Goal: Information Seeking & Learning: Learn about a topic

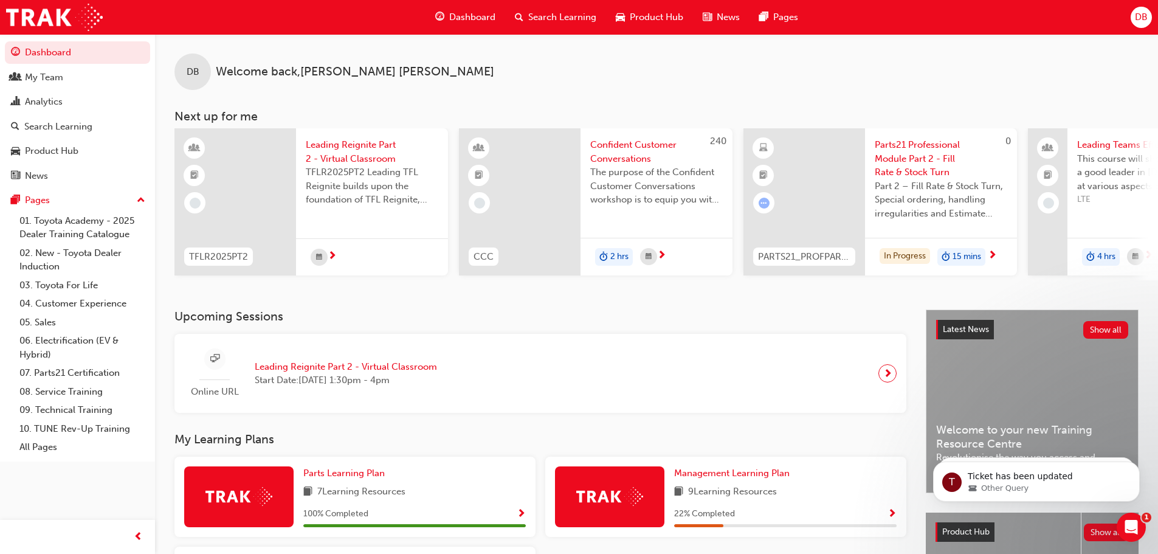
scroll to position [173, 0]
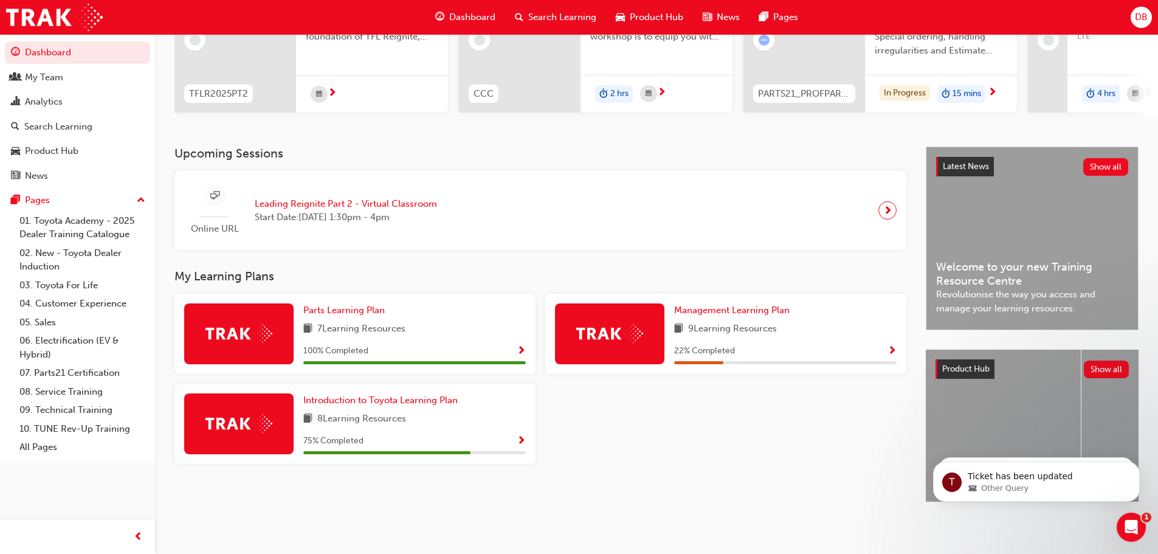
click at [524, 436] on span "Show Progress" at bounding box center [521, 441] width 9 height 11
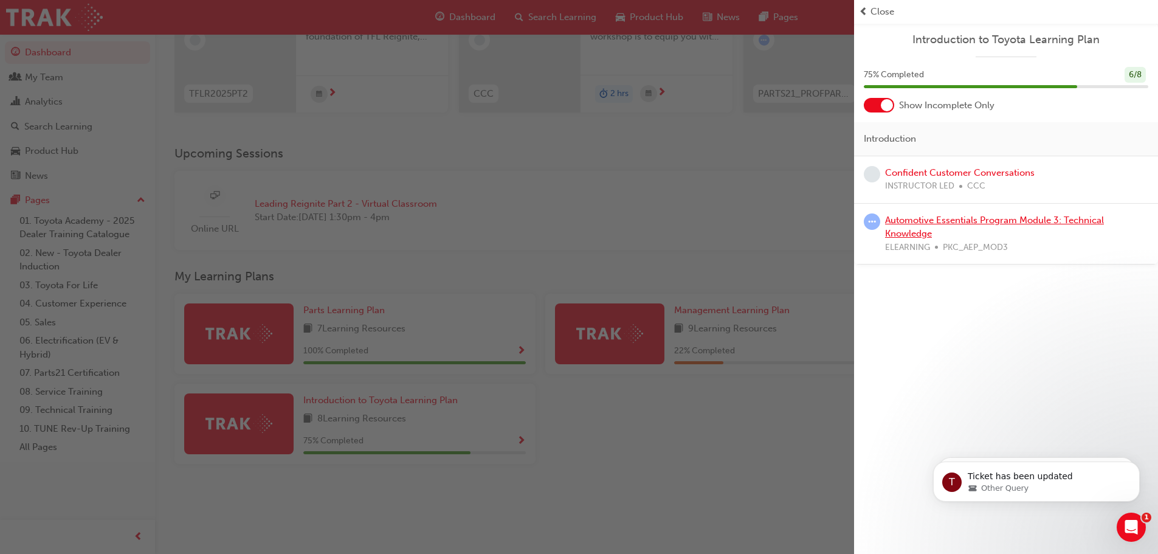
click at [959, 220] on link "Automotive Essentials Program Module 3: Technical Knowledge" at bounding box center [994, 227] width 219 height 25
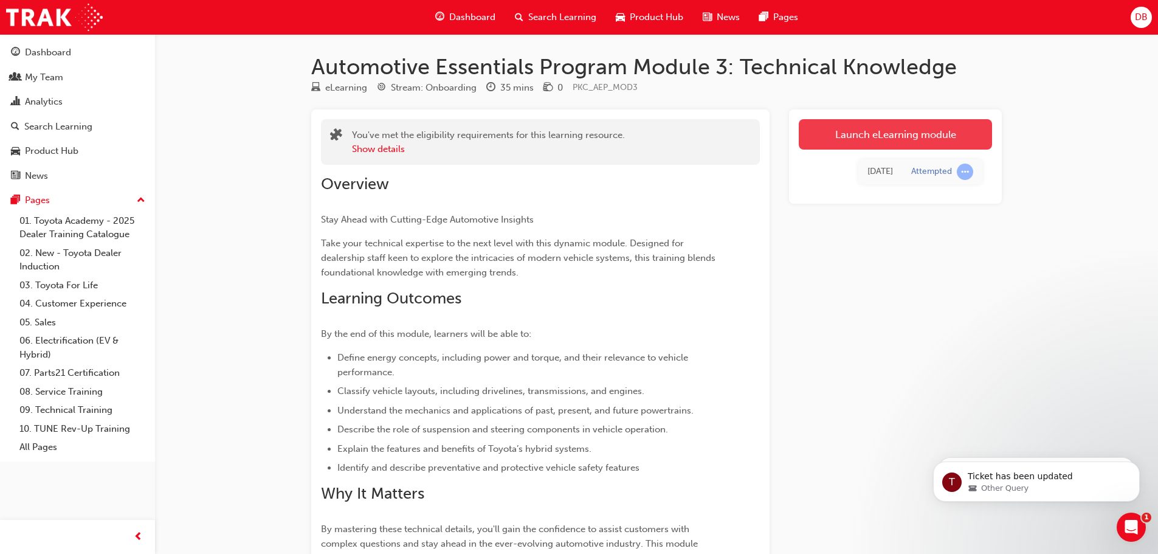
click at [877, 137] on link "Launch eLearning module" at bounding box center [895, 134] width 193 height 30
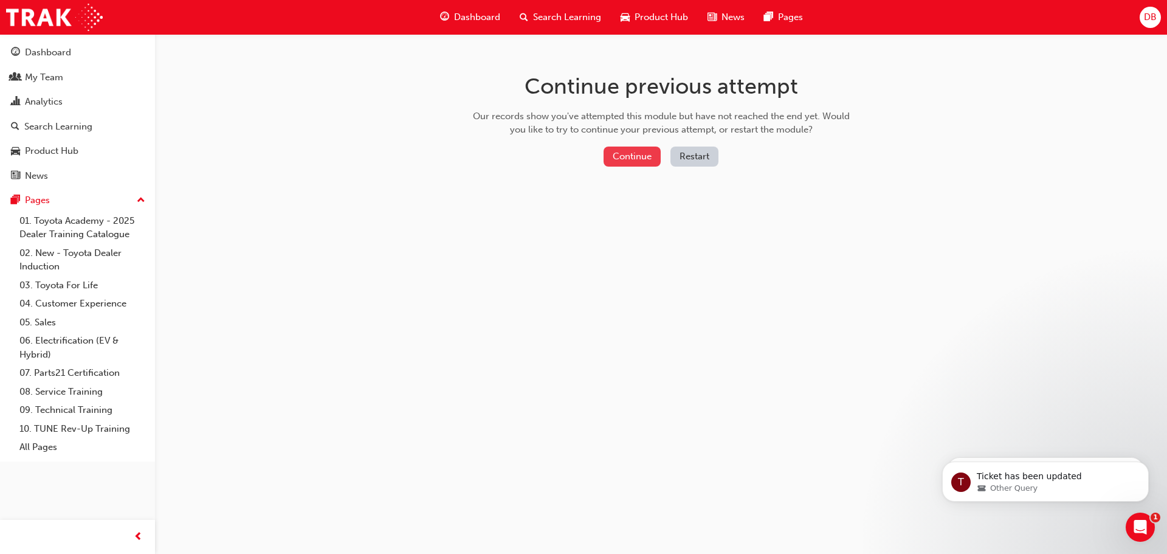
click at [619, 164] on button "Continue" at bounding box center [632, 157] width 57 height 20
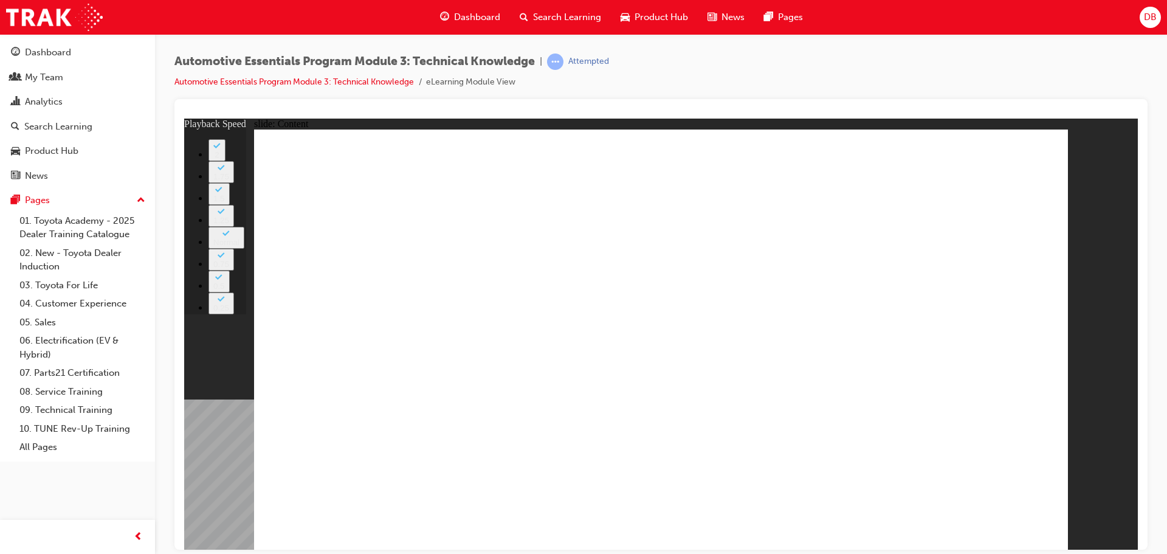
type input "3"
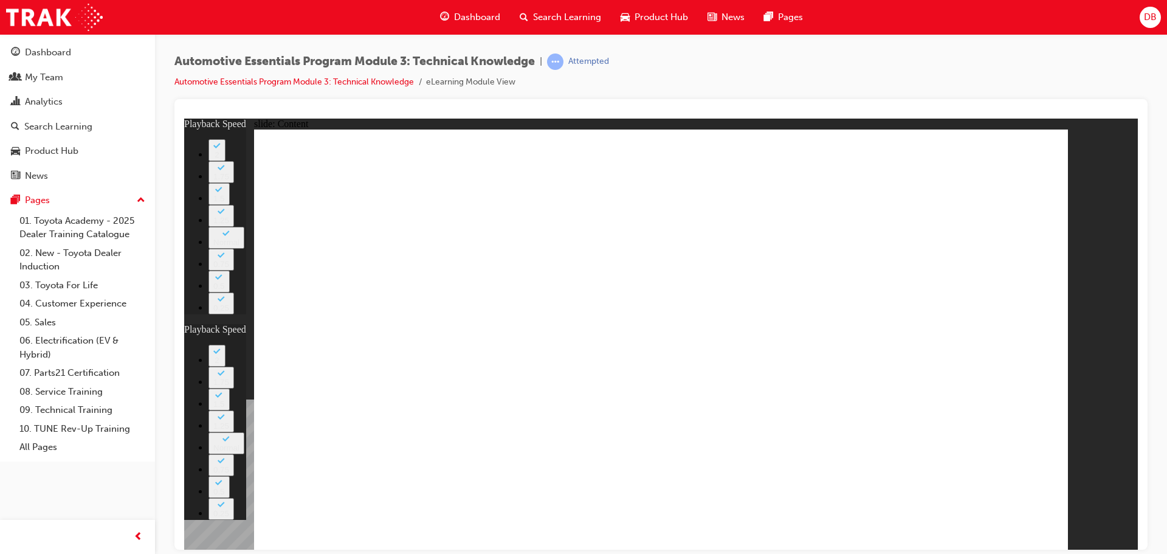
drag, startPoint x: 984, startPoint y: 164, endPoint x: 993, endPoint y: 161, distance: 10.2
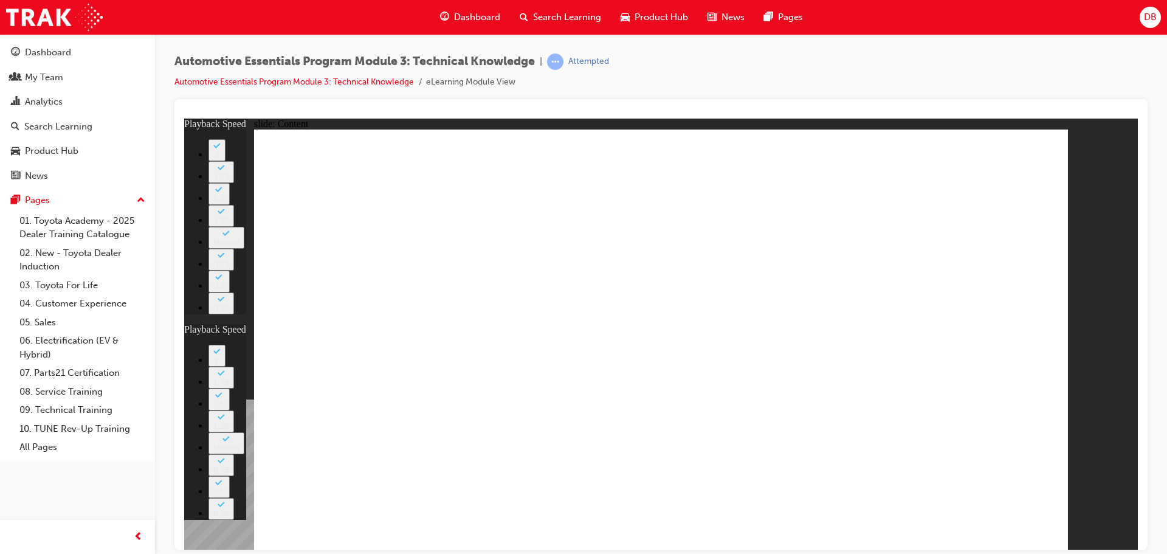
type input "1"
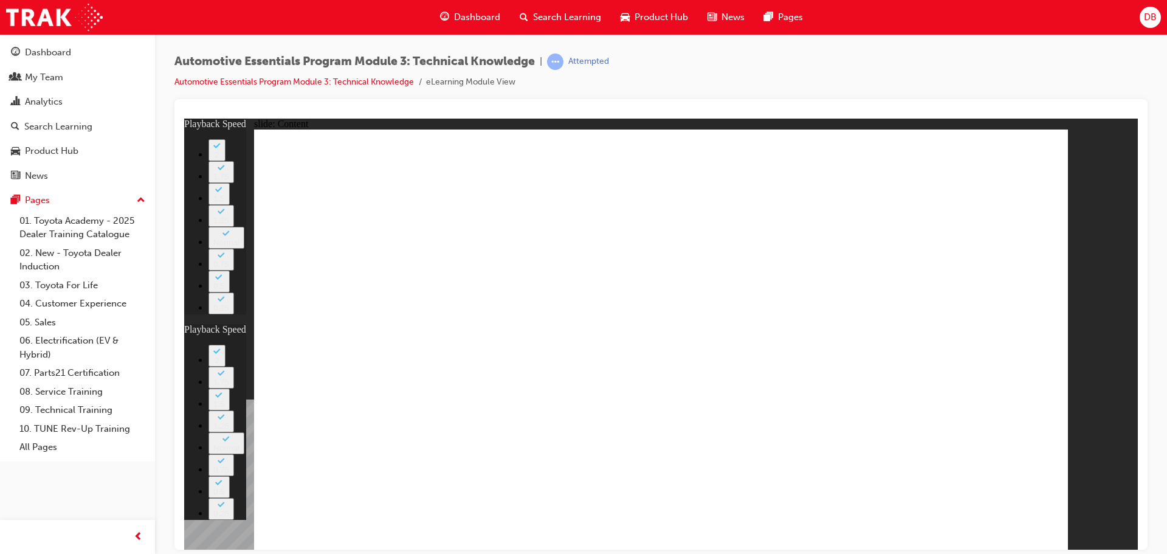
type input "1"
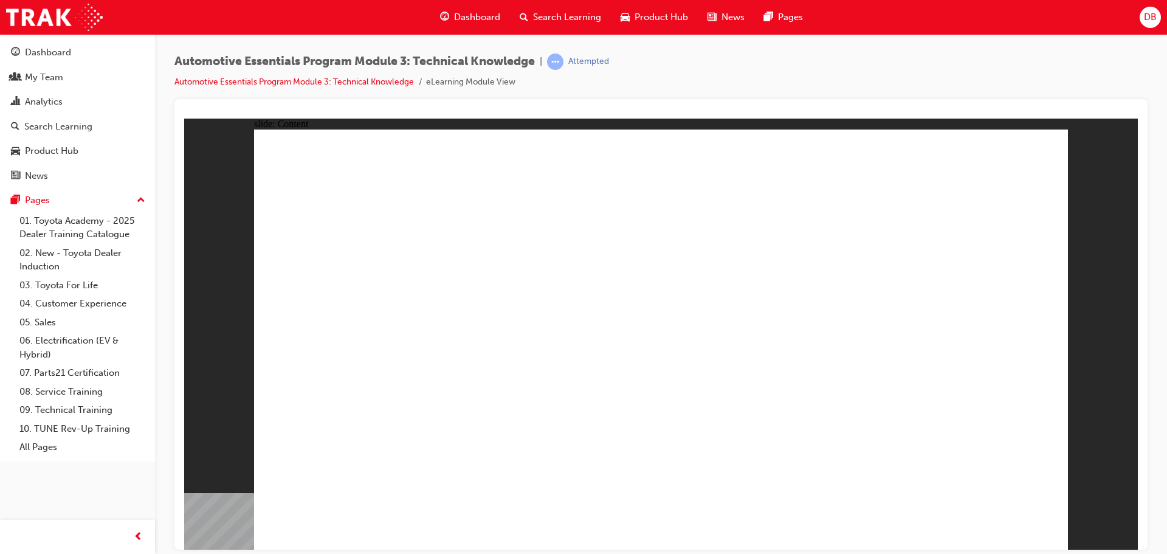
drag, startPoint x: 549, startPoint y: 223, endPoint x: 755, endPoint y: 211, distance: 206.4
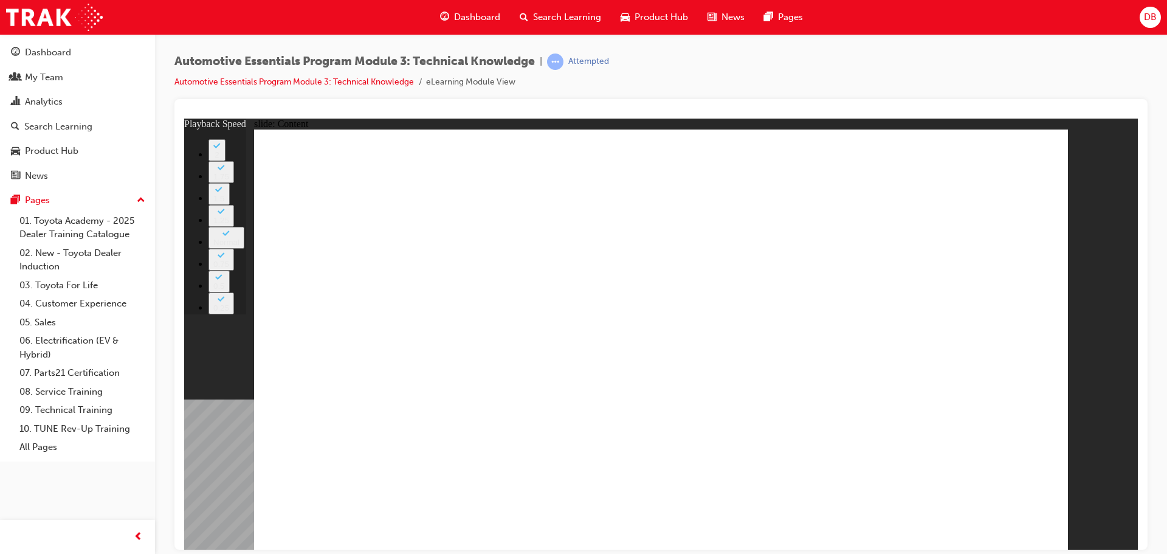
type input "18"
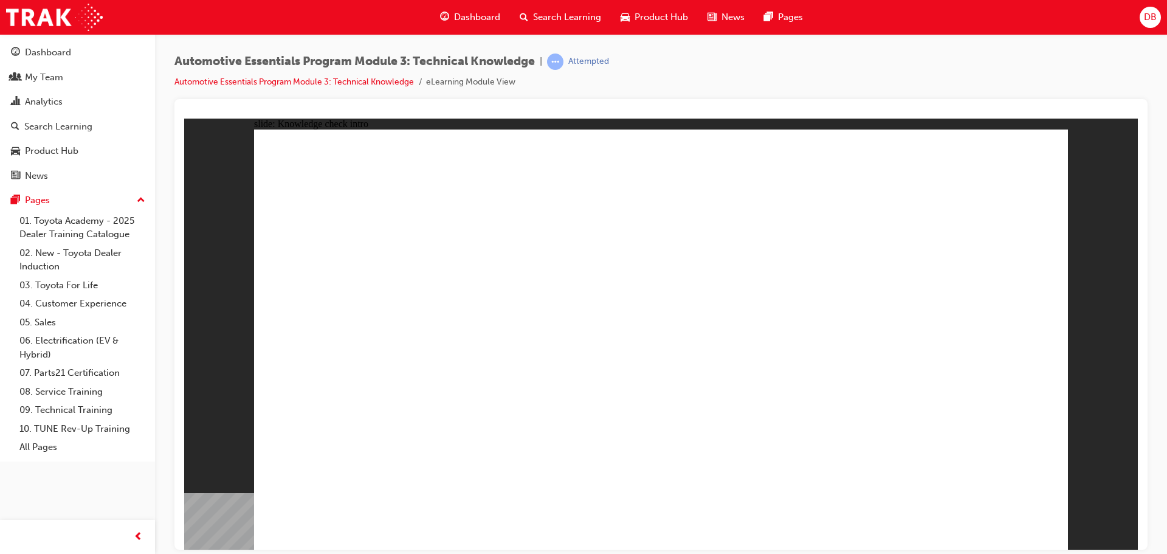
radio input "true"
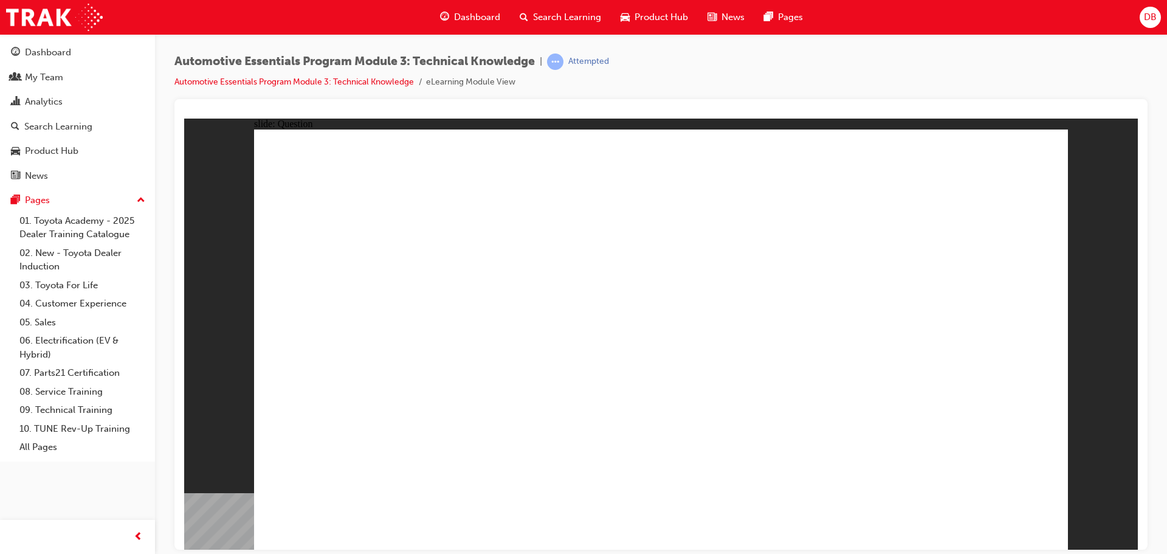
radio input "true"
drag, startPoint x: 1024, startPoint y: 508, endPoint x: 1005, endPoint y: 515, distance: 20.8
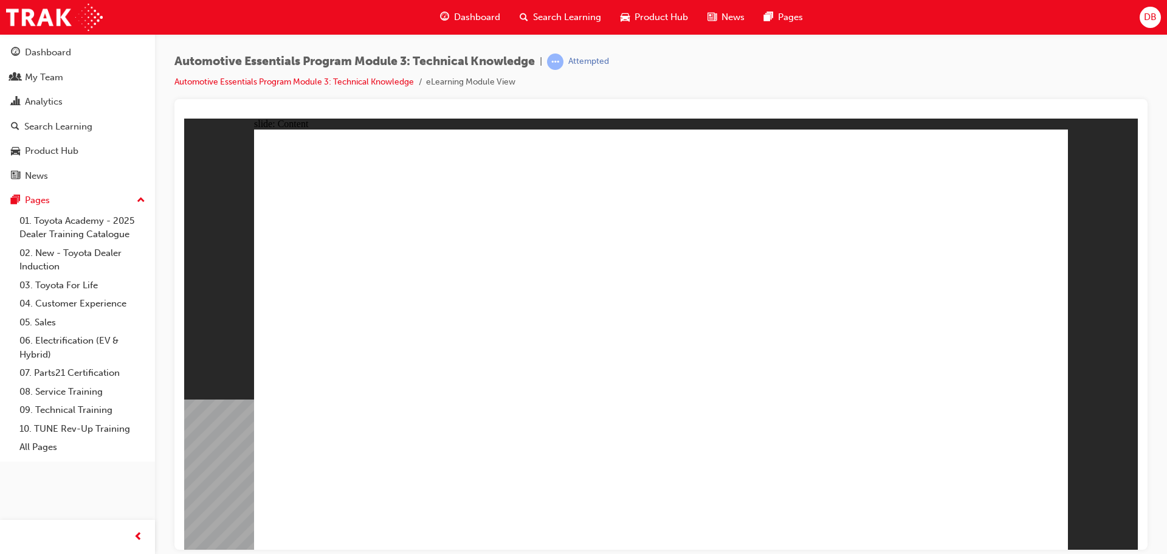
drag, startPoint x: 818, startPoint y: 430, endPoint x: 847, endPoint y: 233, distance: 198.4
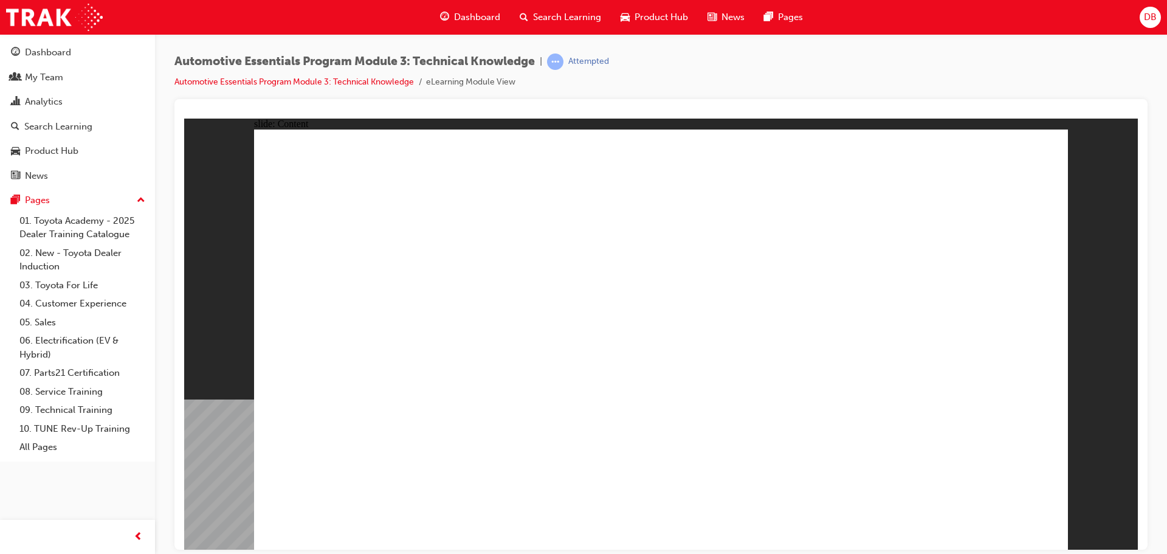
drag, startPoint x: 1049, startPoint y: 123, endPoint x: 1027, endPoint y: 153, distance: 37.5
drag, startPoint x: 1027, startPoint y: 153, endPoint x: 1017, endPoint y: 168, distance: 18.4
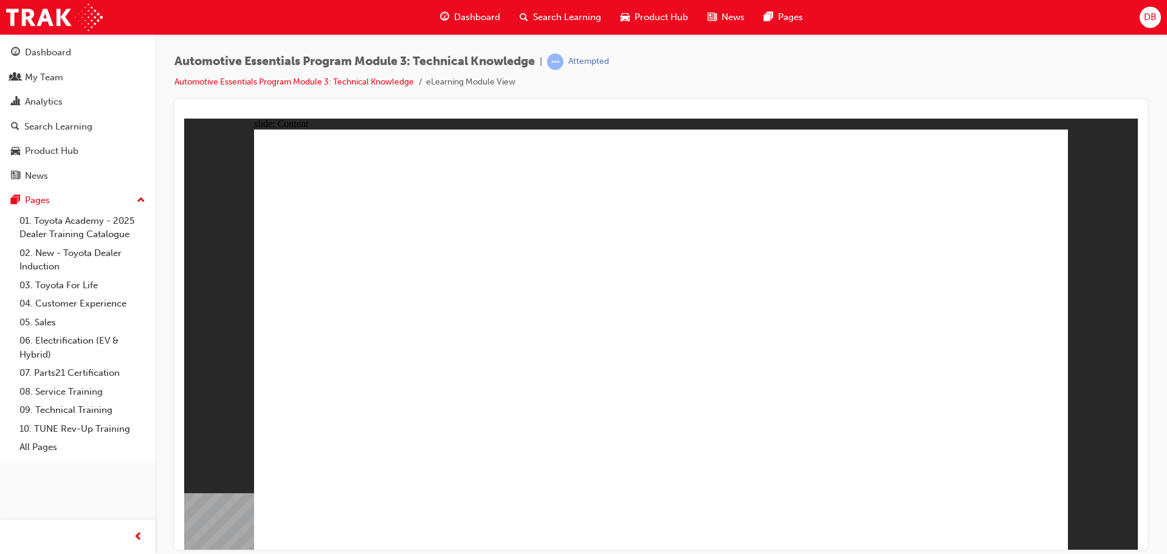
radio input "true"
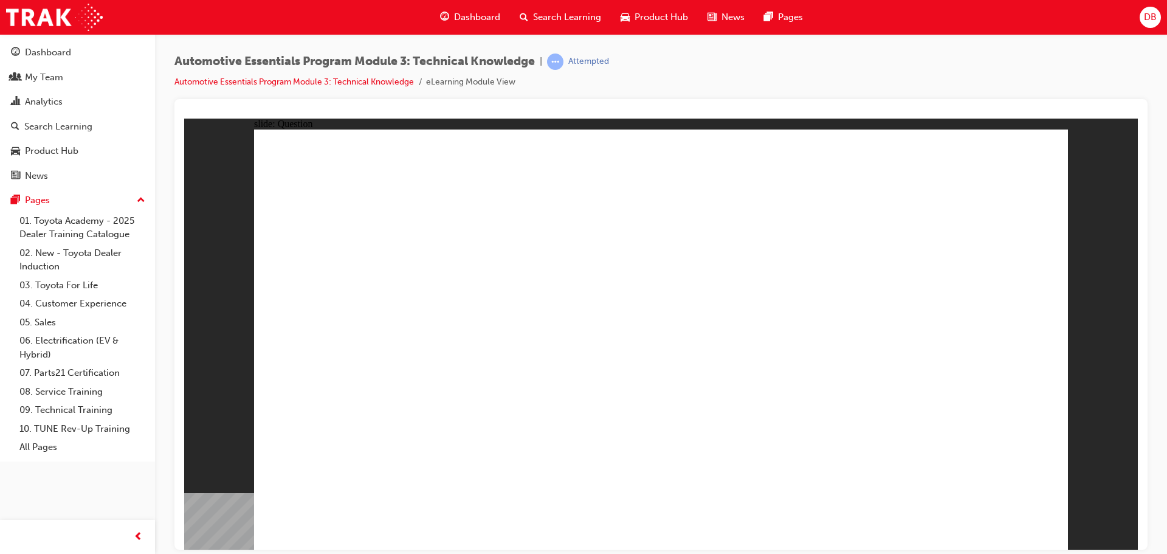
radio input "true"
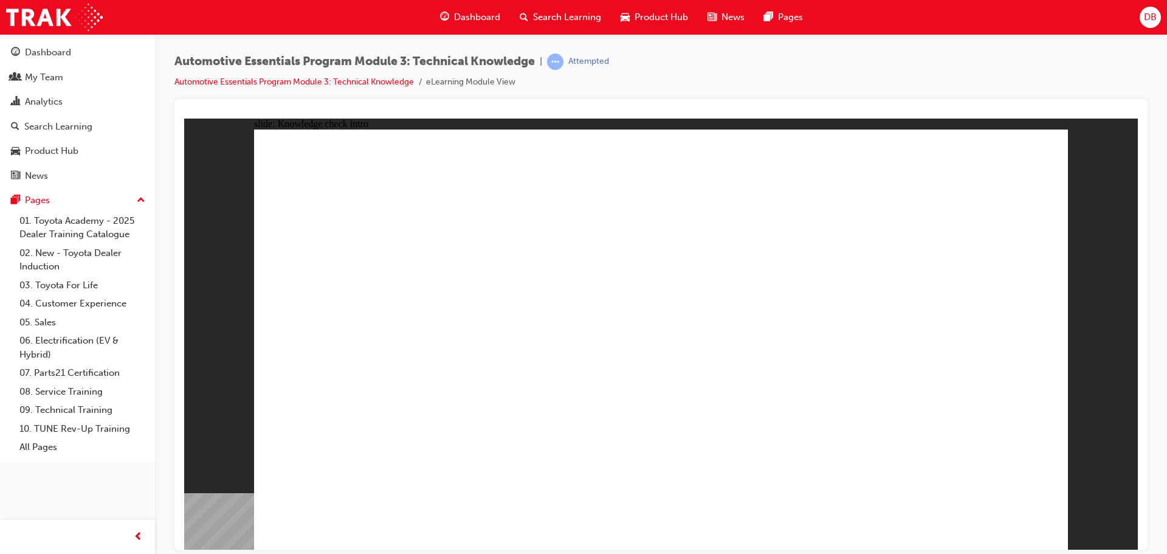
radio input "true"
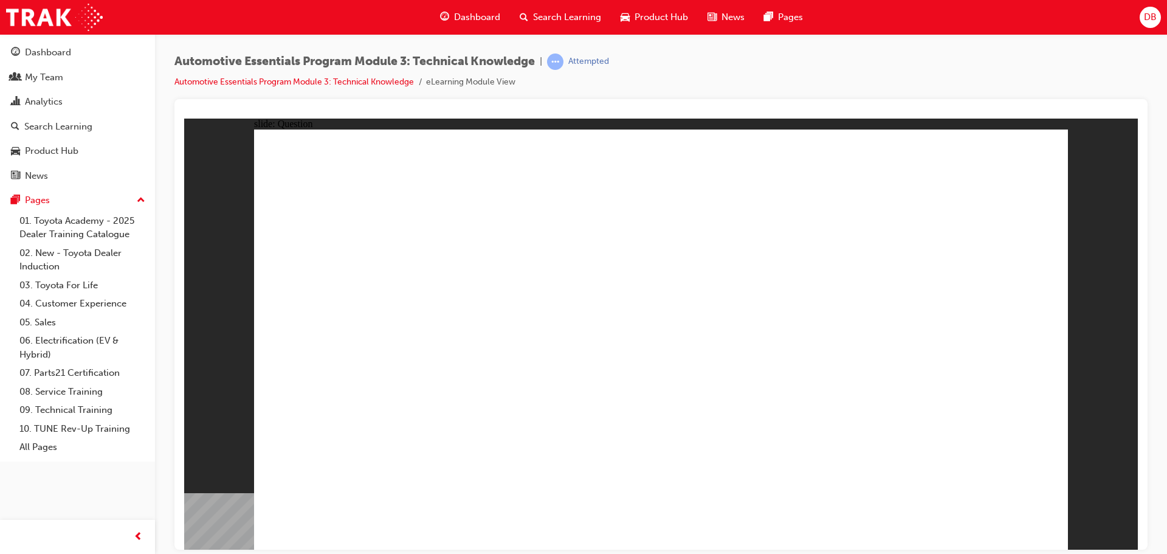
radio input "true"
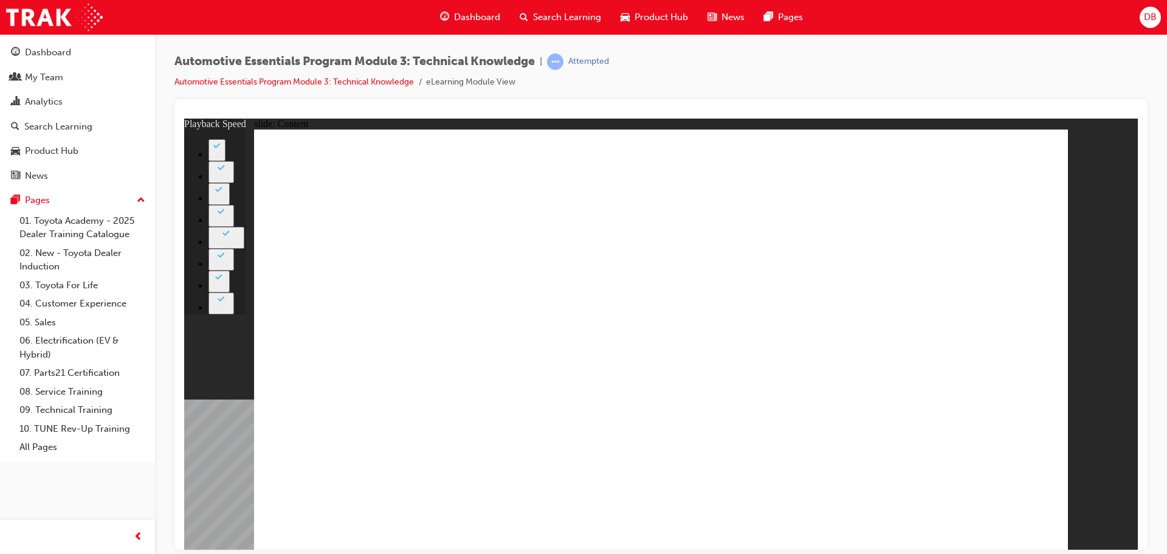
type input "8"
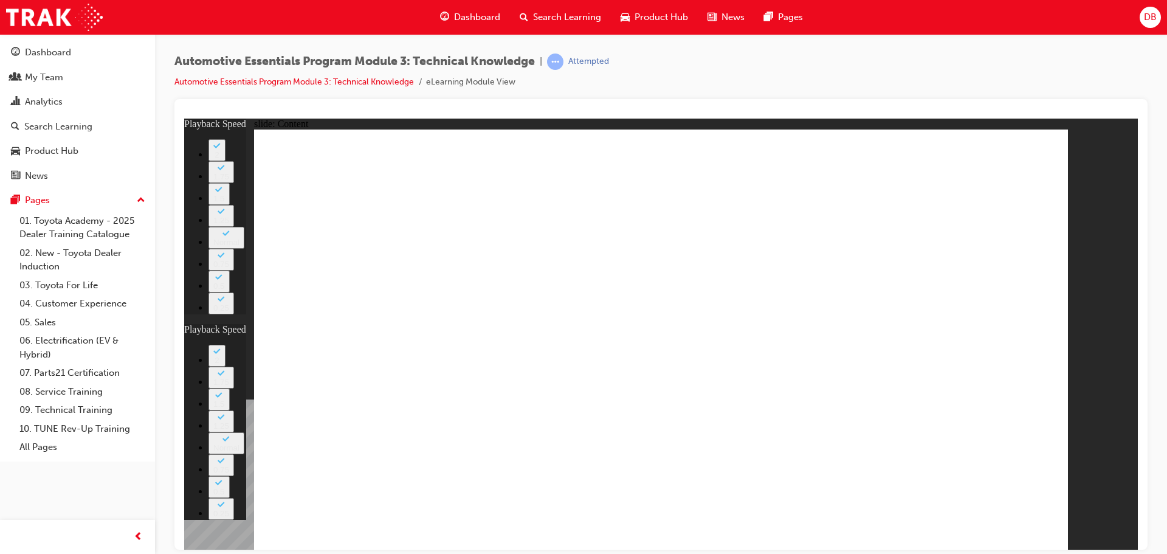
type input "83"
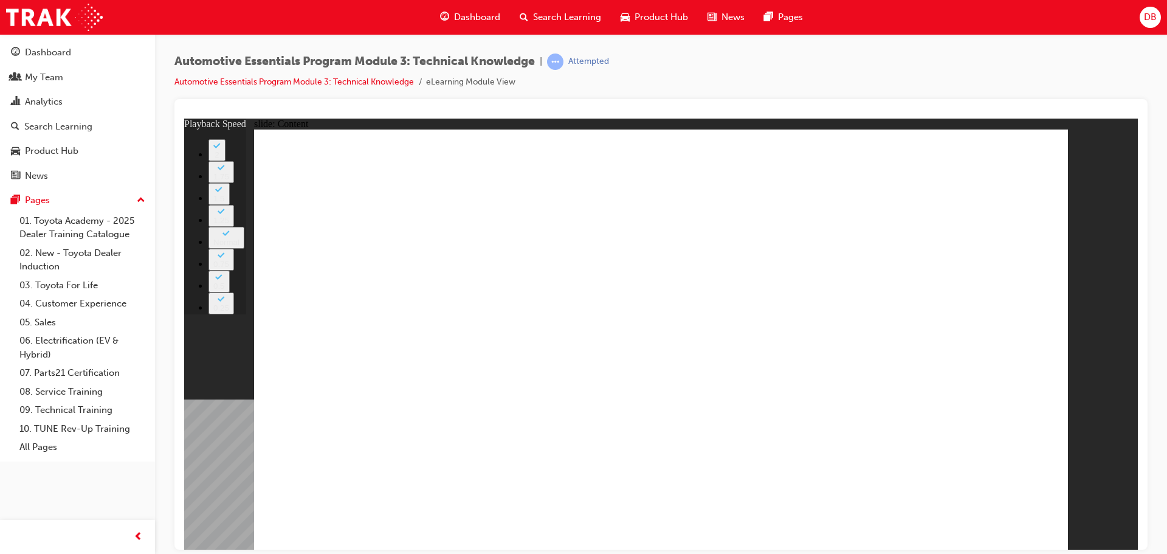
type input "7"
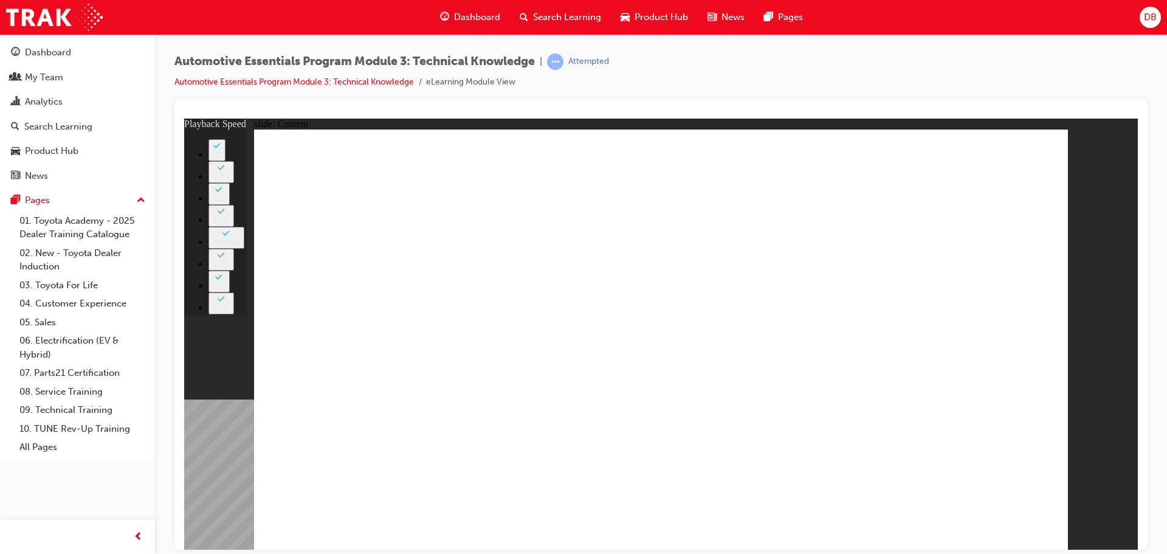
type input "1"
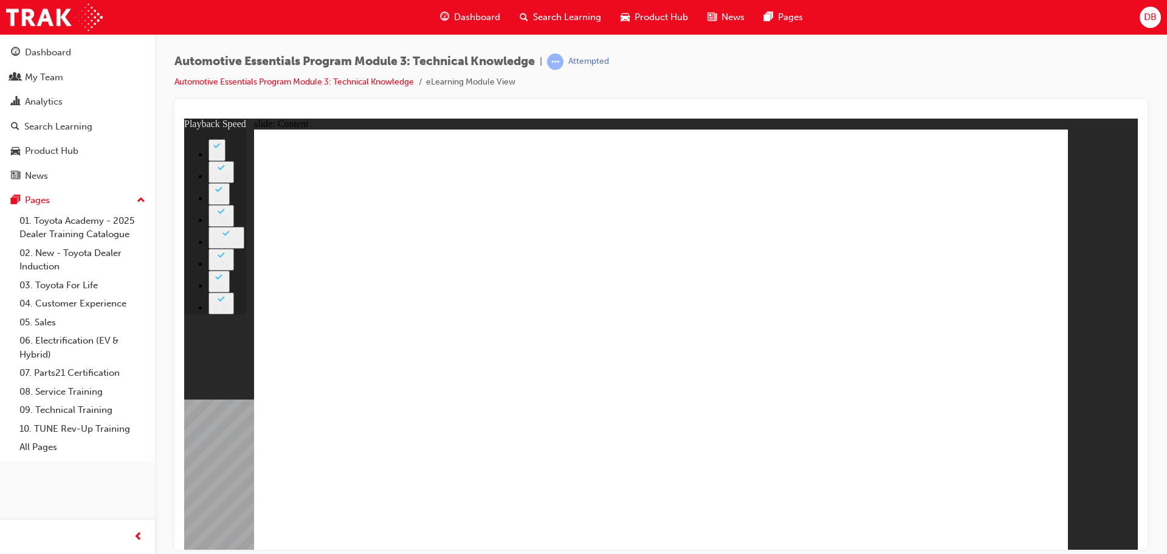
type input "7"
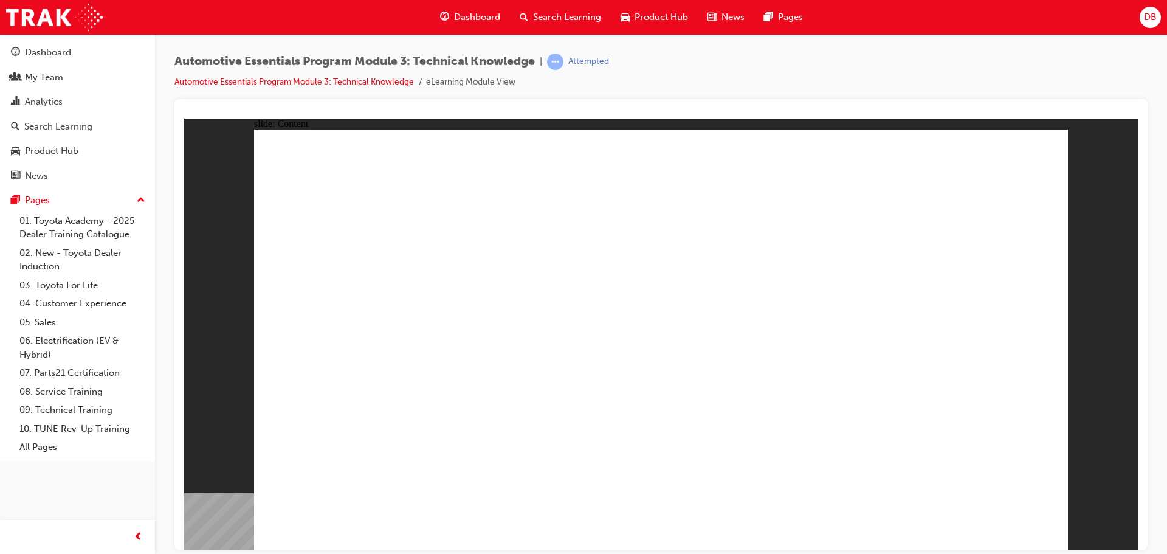
radio input "true"
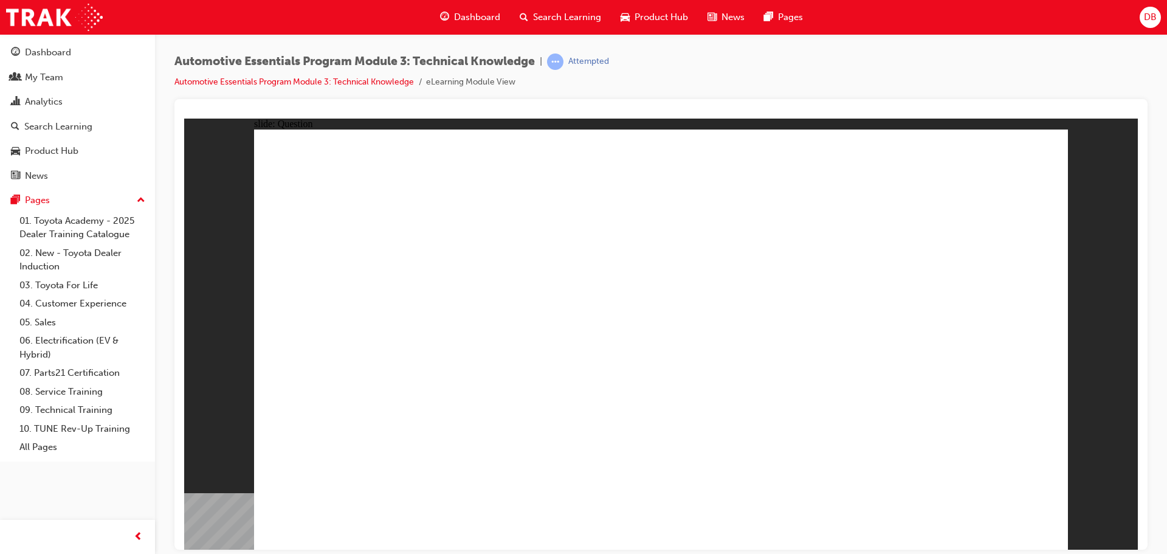
radio input "true"
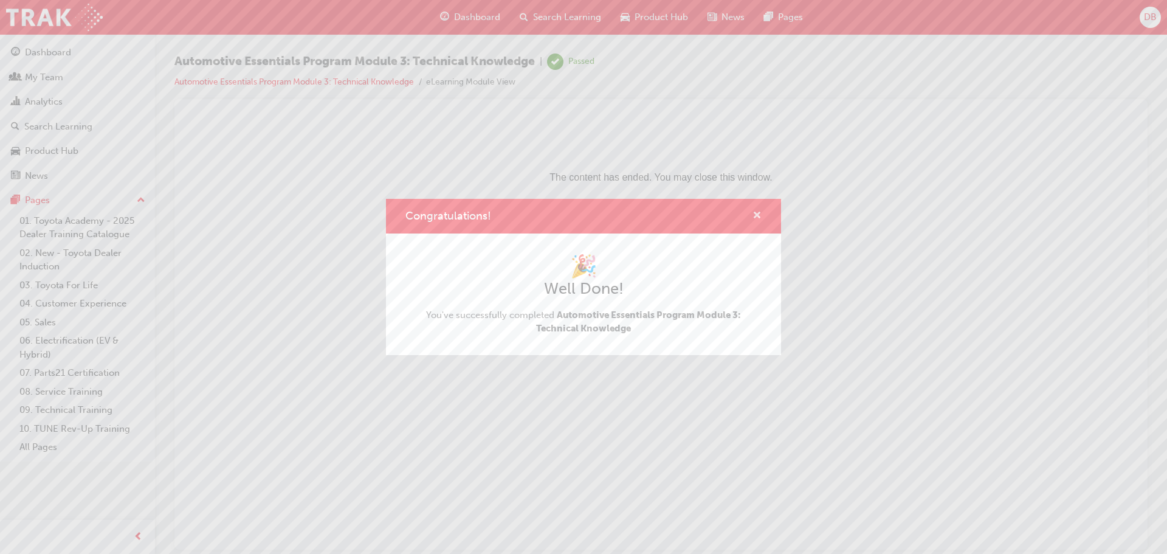
click at [756, 212] on span "cross-icon" at bounding box center [757, 216] width 9 height 11
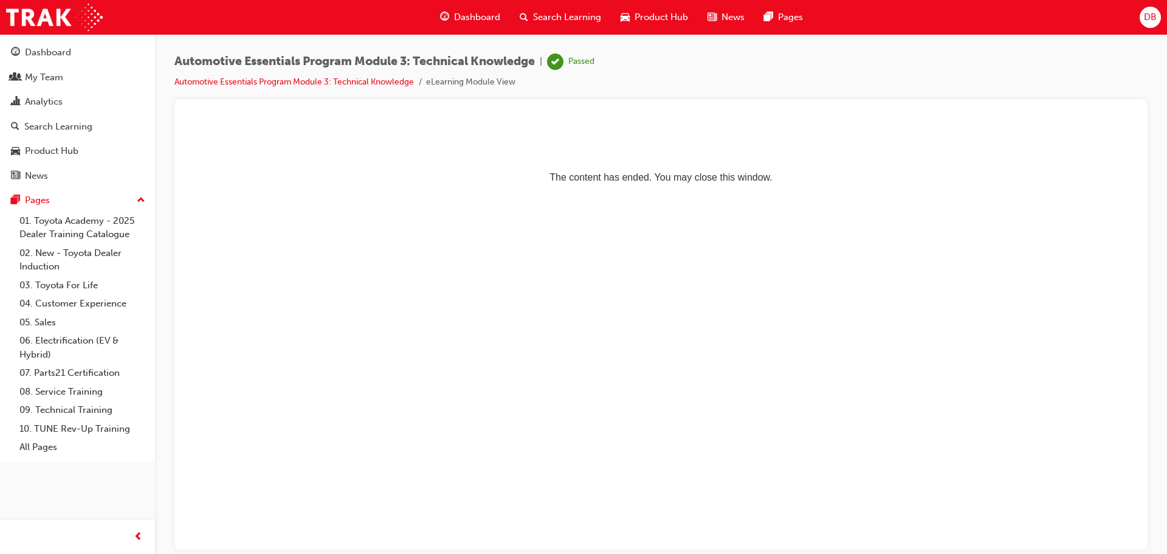
click at [447, 16] on span "guage-icon" at bounding box center [444, 17] width 9 height 15
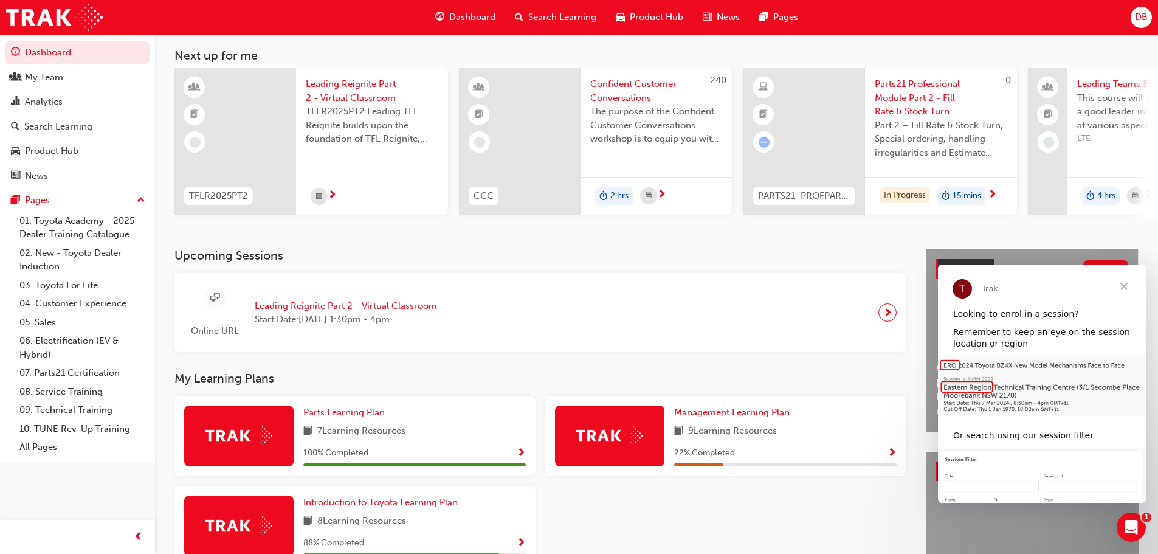
scroll to position [122, 0]
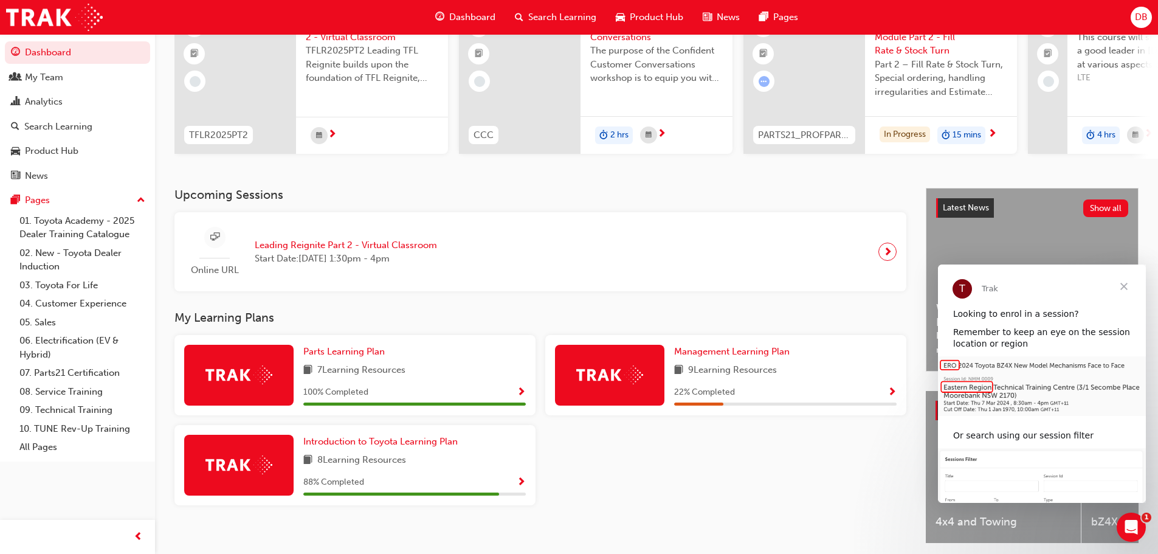
click at [519, 486] on span "Show Progress" at bounding box center [521, 482] width 9 height 11
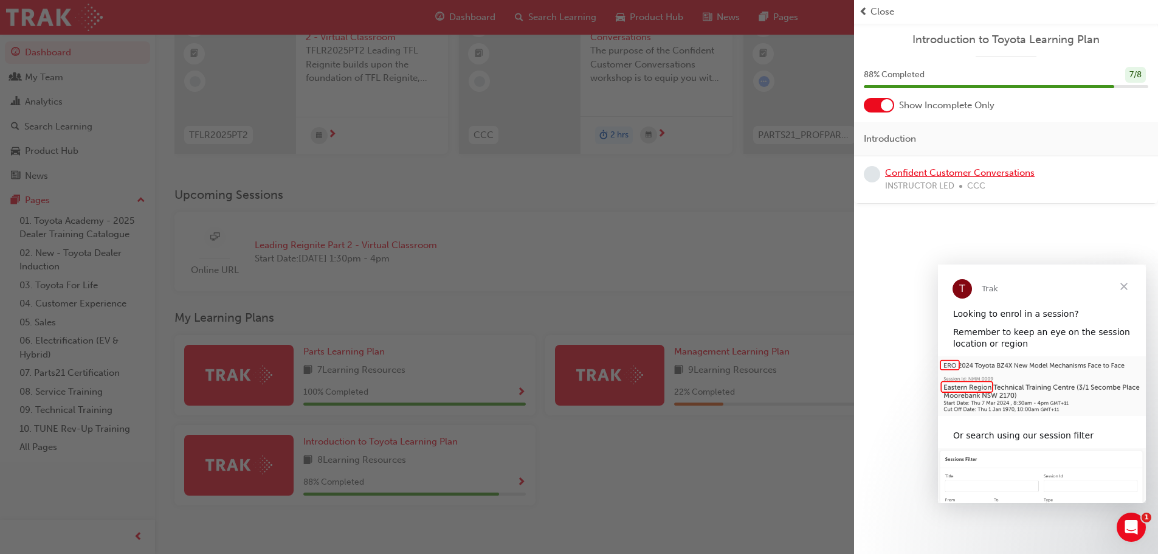
click at [966, 173] on link "Confident Customer Conversations" at bounding box center [960, 172] width 150 height 11
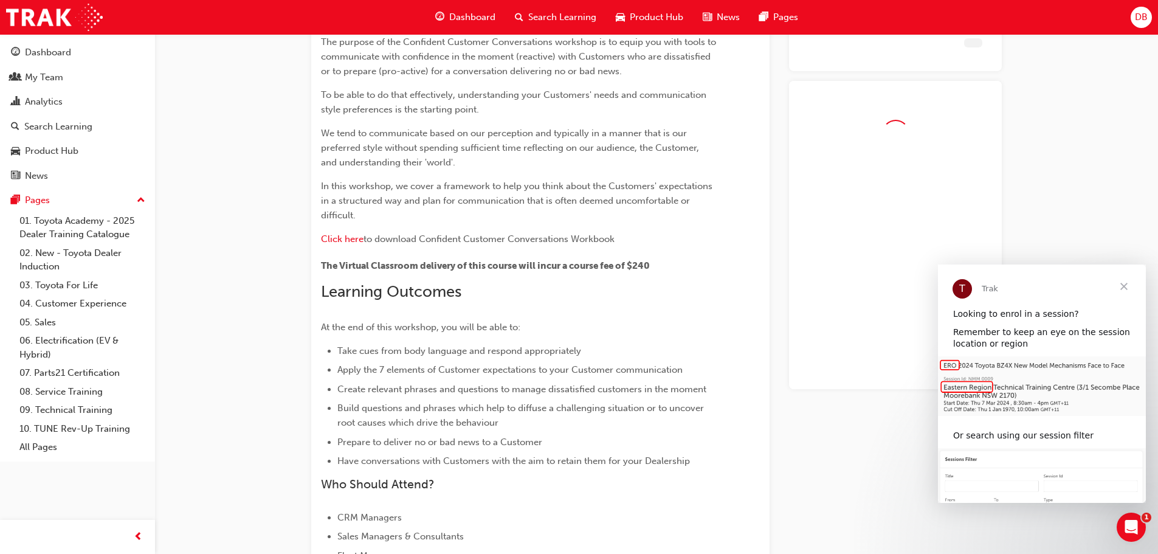
scroll to position [528, 0]
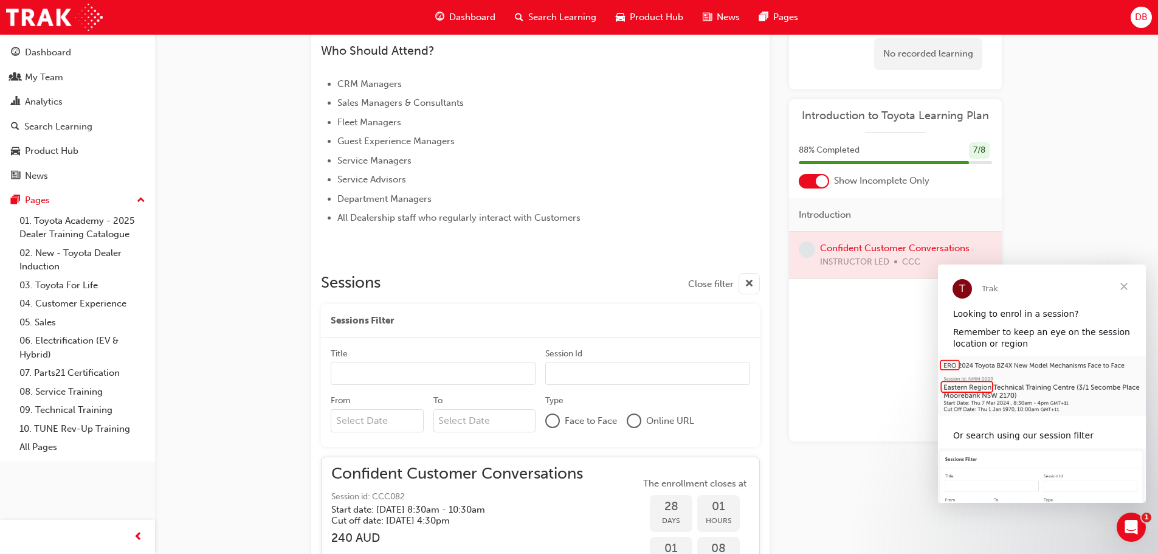
click at [1126, 285] on span "Close" at bounding box center [1124, 286] width 44 height 44
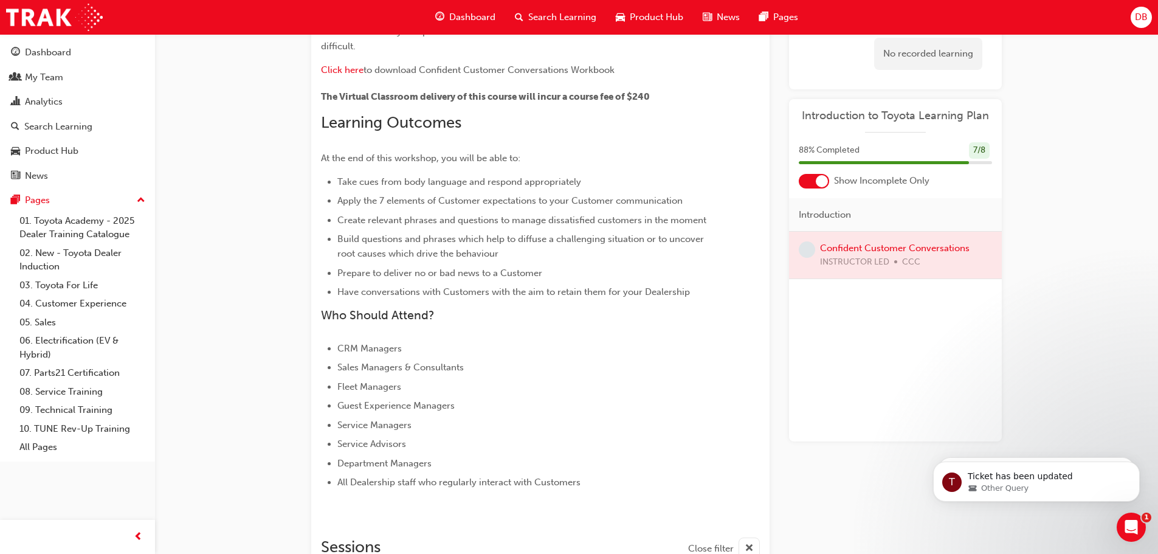
scroll to position [0, 0]
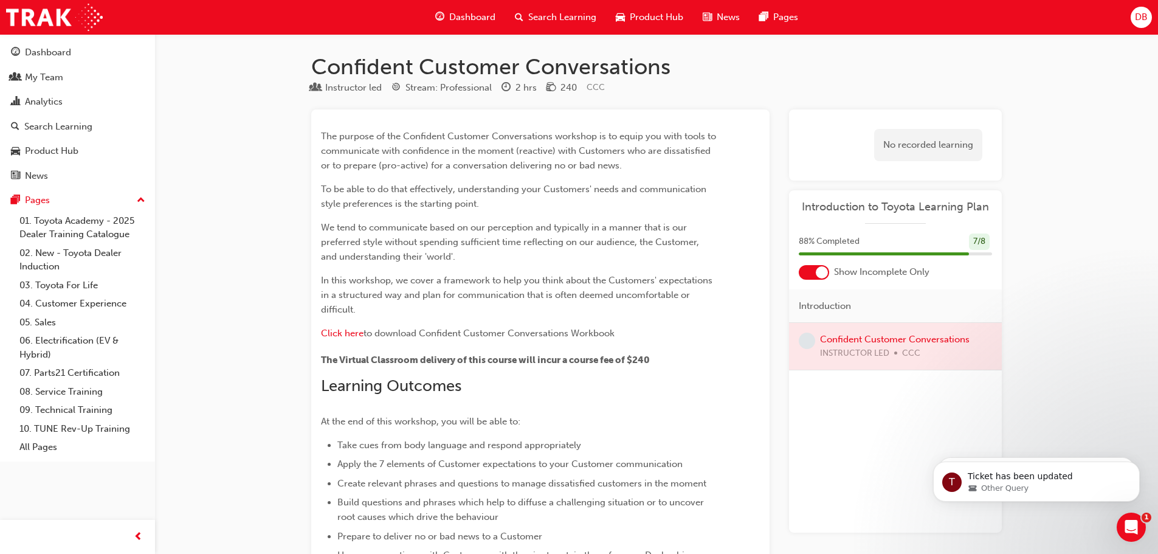
click at [474, 16] on span "Dashboard" at bounding box center [472, 17] width 46 height 14
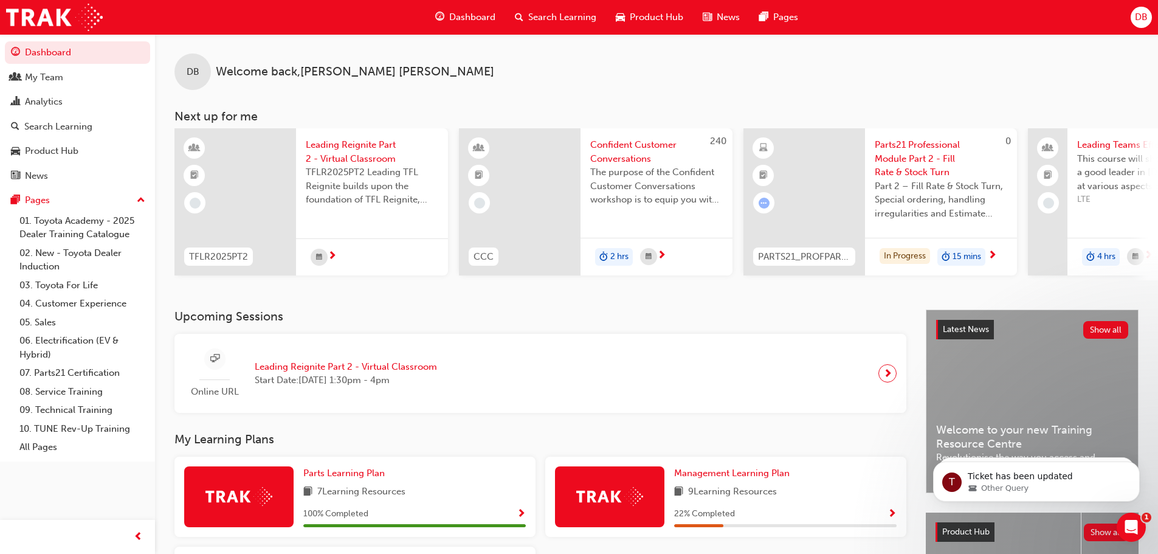
click at [917, 156] on span "Parts21 Professional Module Part 2 - Fill Rate & Stock Turn" at bounding box center [941, 158] width 133 height 41
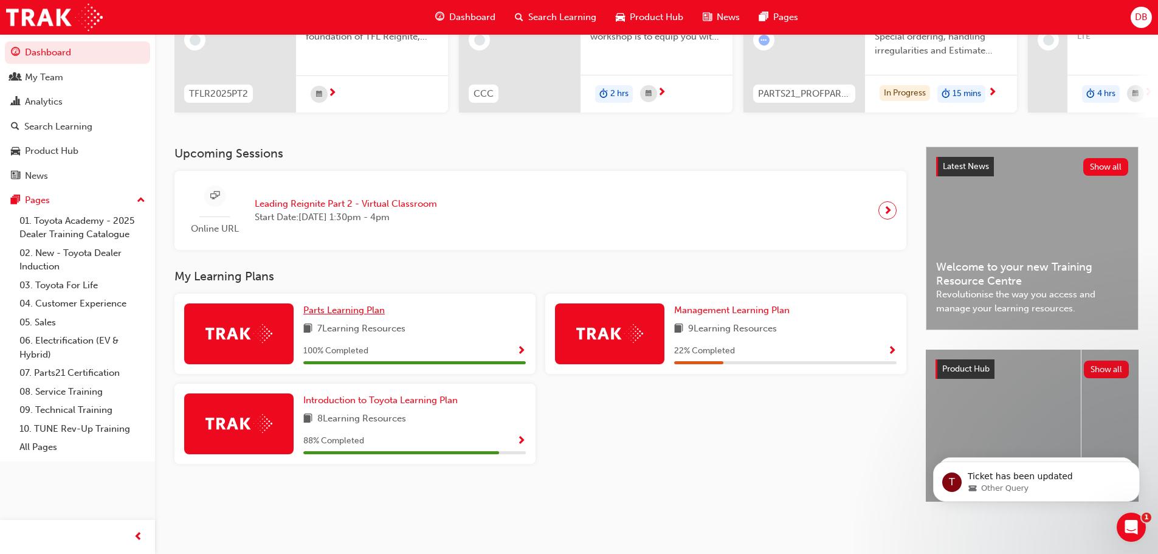
click at [320, 305] on span "Parts Learning Plan" at bounding box center [343, 310] width 81 height 11
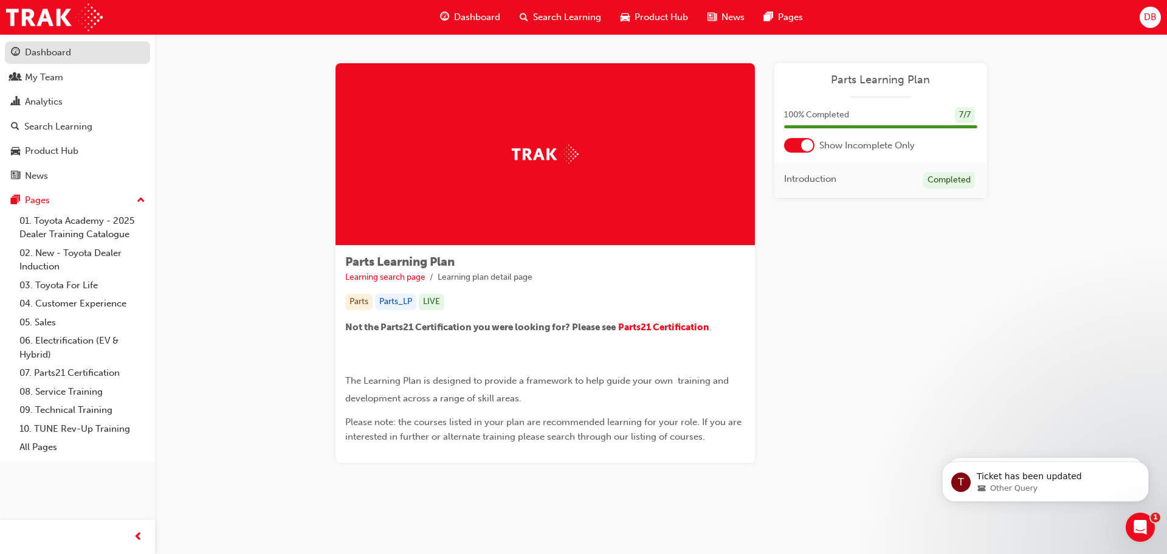
click at [61, 57] on div "Dashboard" at bounding box center [48, 53] width 46 height 14
